Goal: Information Seeking & Learning: Check status

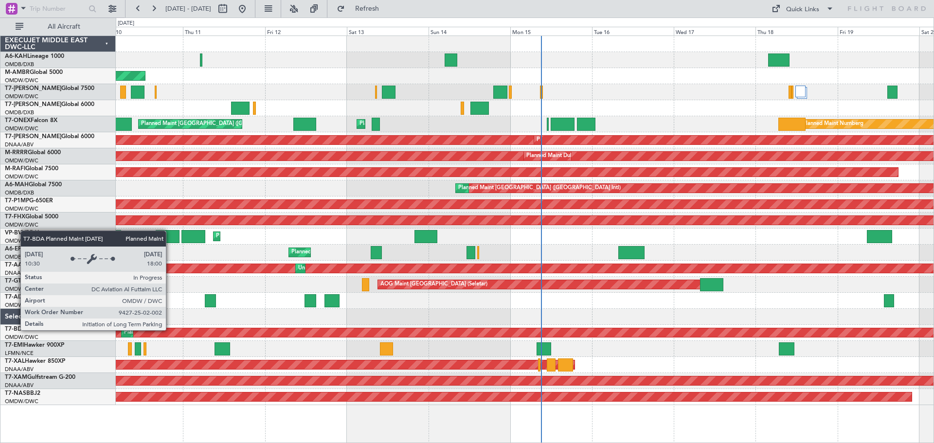
click at [170, 330] on div "Planned Maint Dubai (Al Maktoum Intl)" at bounding box center [343, 332] width 2091 height 9
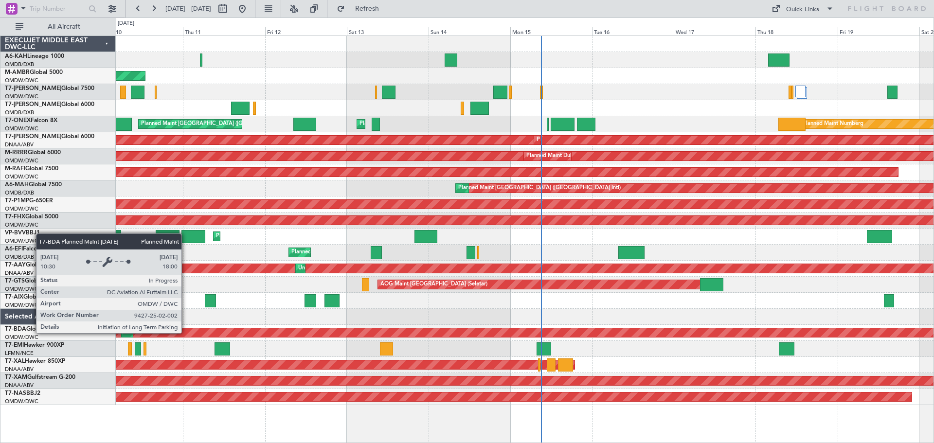
click at [186, 333] on div "Planned Maint Dubai (Al Maktoum Intl)" at bounding box center [343, 332] width 2091 height 9
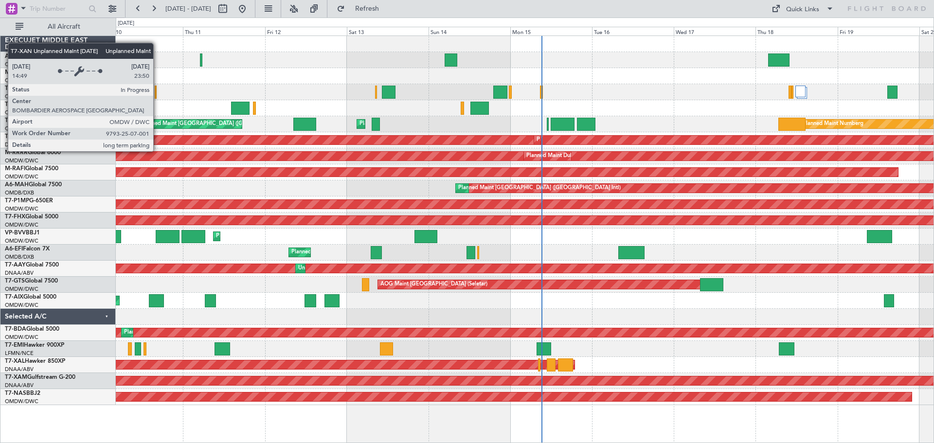
click at [158, 142] on div "Unplanned Maint [GEOGRAPHIC_DATA] (Al Maktoum Intl)" at bounding box center [517, 140] width 2438 height 9
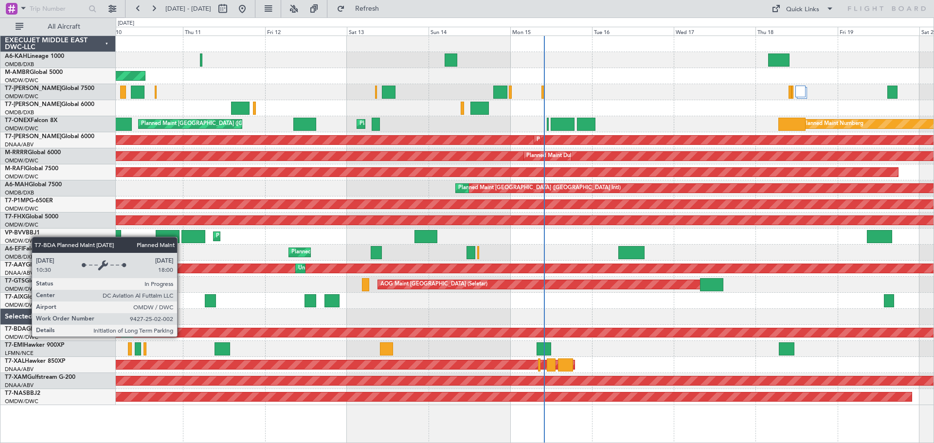
click at [181, 336] on div "Planned Maint Dubai (Al Maktoum Intl)" at bounding box center [343, 332] width 2091 height 9
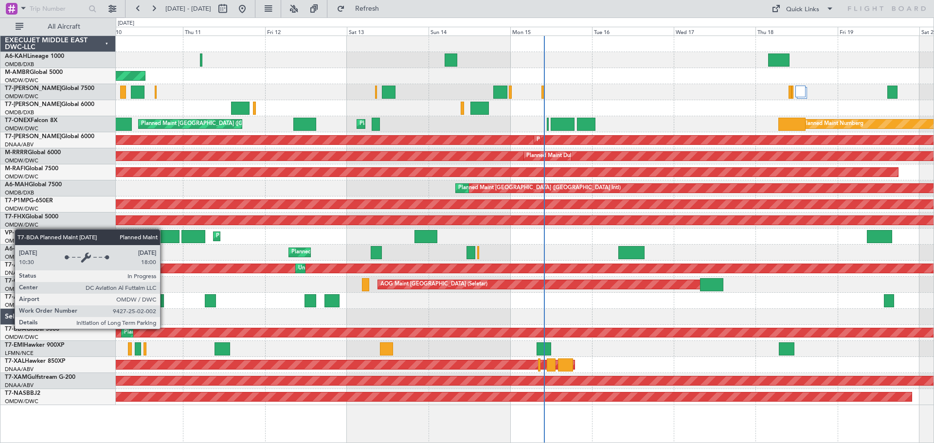
click at [164, 328] on div "Planned Maint Dubai (Al Maktoum Intl)" at bounding box center [343, 332] width 2091 height 9
click at [165, 328] on div "Planned Maint Dubai (Al Maktoum Intl)" at bounding box center [343, 332] width 2091 height 9
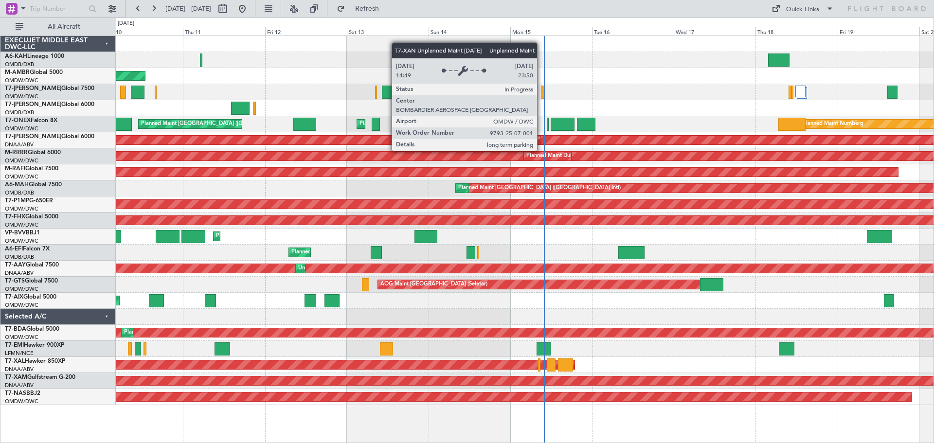
click at [542, 142] on div "Unplanned Maint [GEOGRAPHIC_DATA] (Al Maktoum Intl)" at bounding box center [517, 140] width 2438 height 9
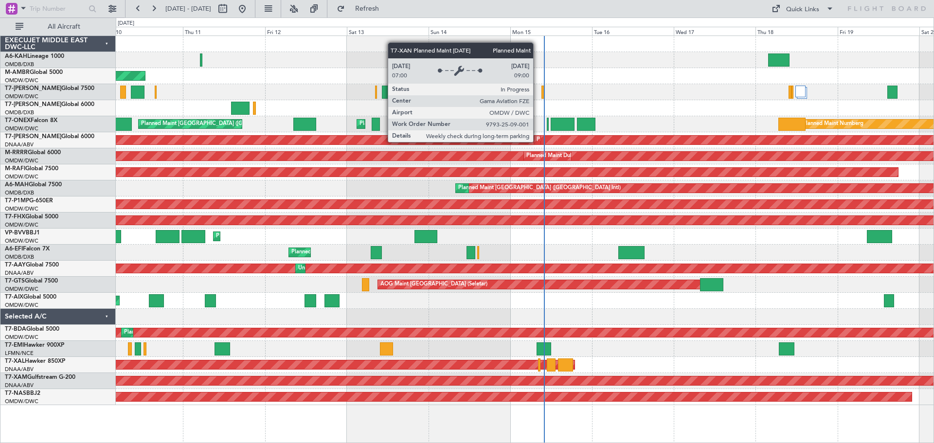
click at [538, 142] on div "Planned Maint Dubai (Al Maktoum Intl)" at bounding box center [585, 140] width 96 height 15
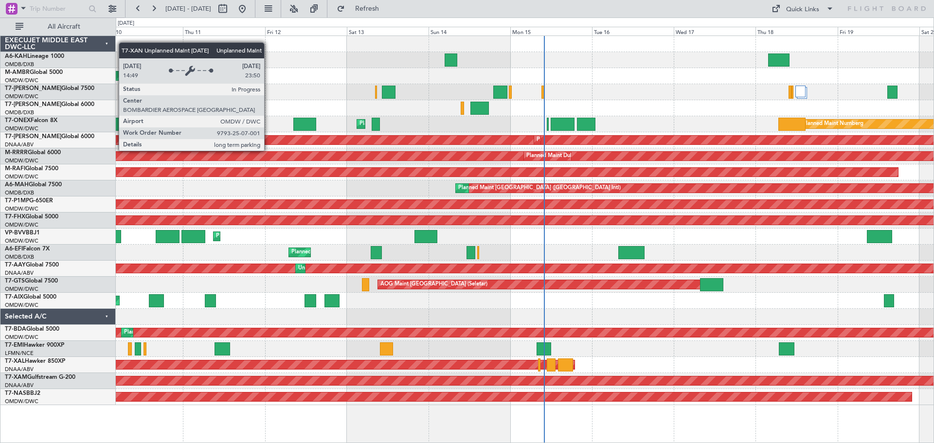
click at [269, 142] on div "Unplanned Maint [GEOGRAPHIC_DATA] (Al Maktoum Intl)" at bounding box center [517, 140] width 2438 height 9
